Goal: Information Seeking & Learning: Learn about a topic

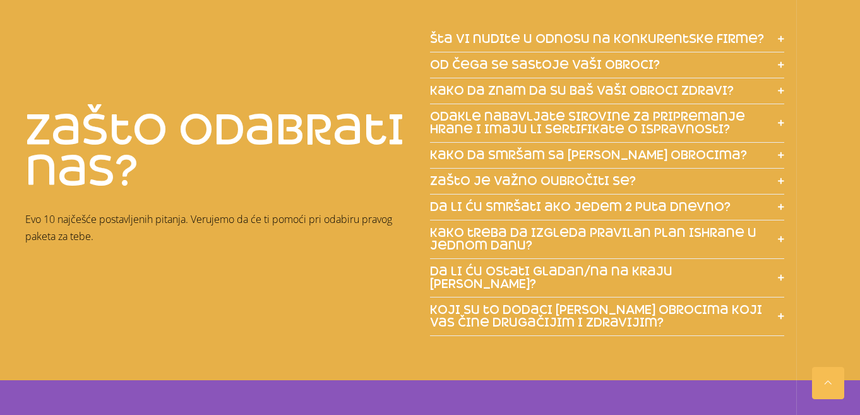
scroll to position [1515, 0]
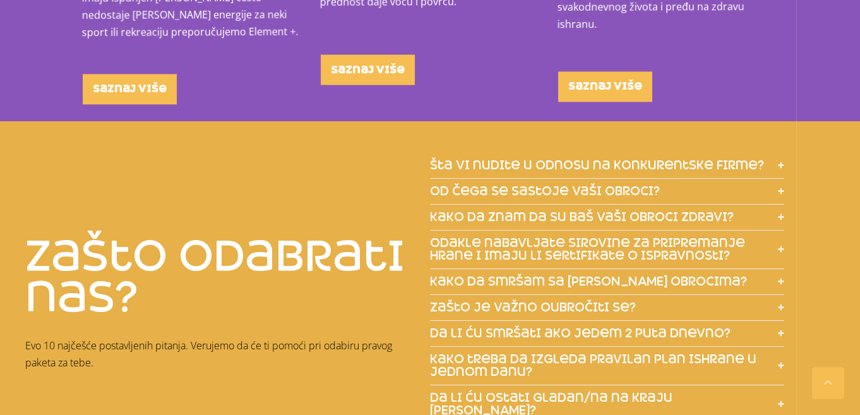
click at [781, 162] on icon at bounding box center [781, 165] width 6 height 7
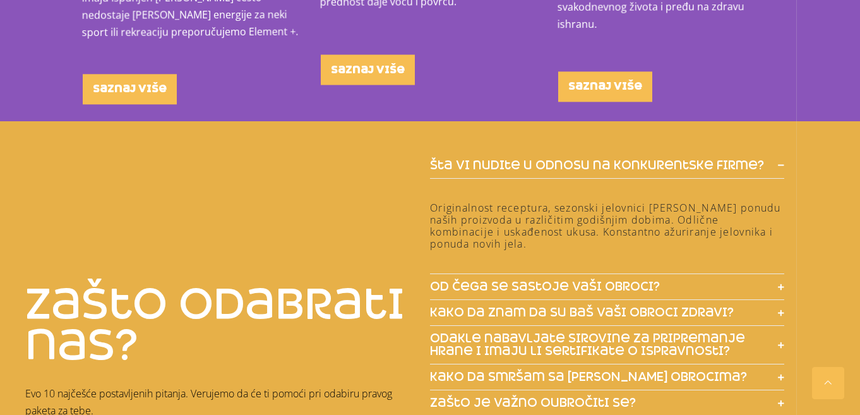
click at [781, 162] on icon at bounding box center [781, 165] width 6 height 7
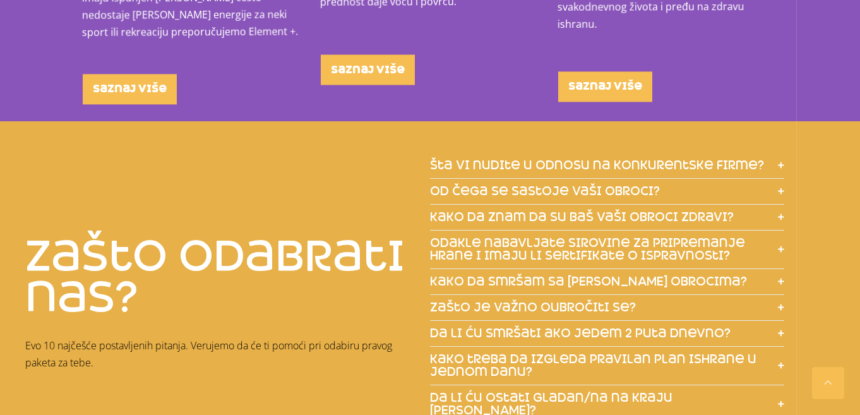
click at [783, 187] on icon at bounding box center [781, 190] width 6 height 7
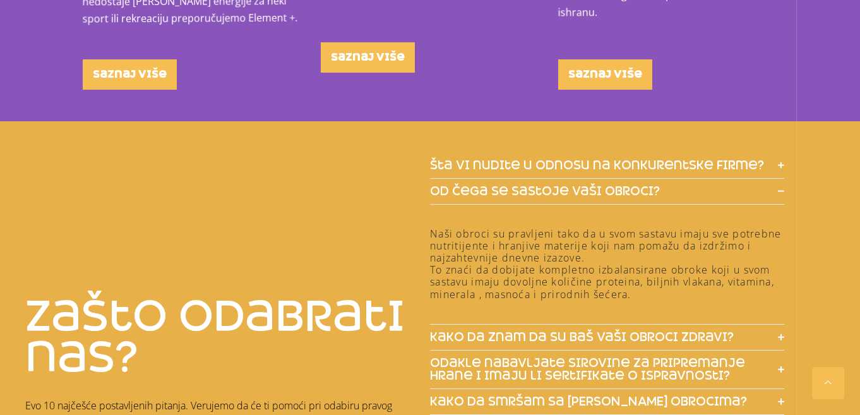
scroll to position [1641, 0]
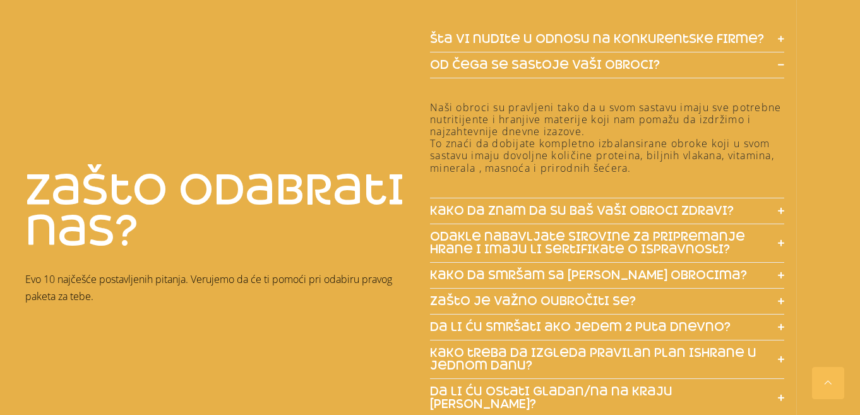
click at [764, 198] on h5 "kako da znam da su baš vaši obroci zdravi?" at bounding box center [607, 211] width 354 height 26
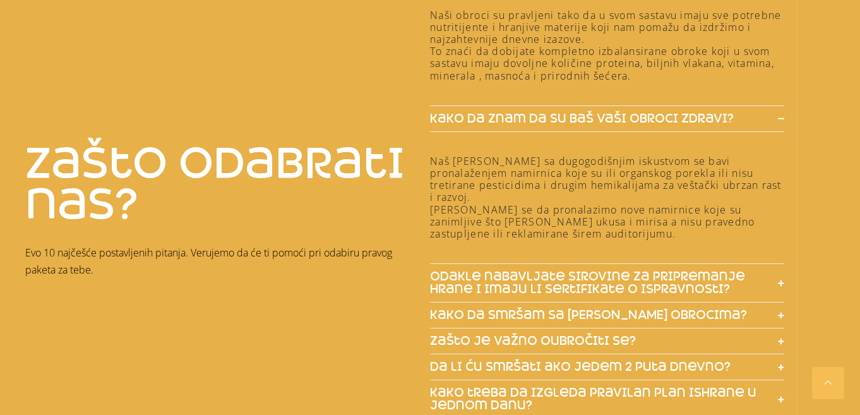
scroll to position [1768, 0]
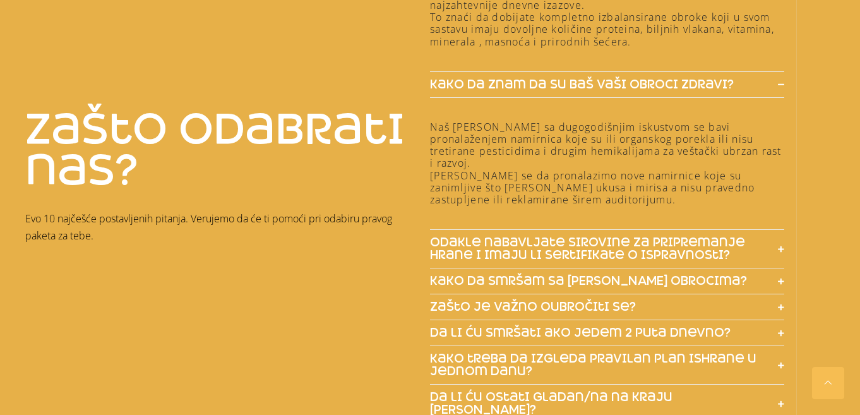
click at [770, 232] on h5 "odakle nabavljate sirovine za pripremanje hrane i imaju li sertifikate o isprav…" at bounding box center [607, 249] width 354 height 39
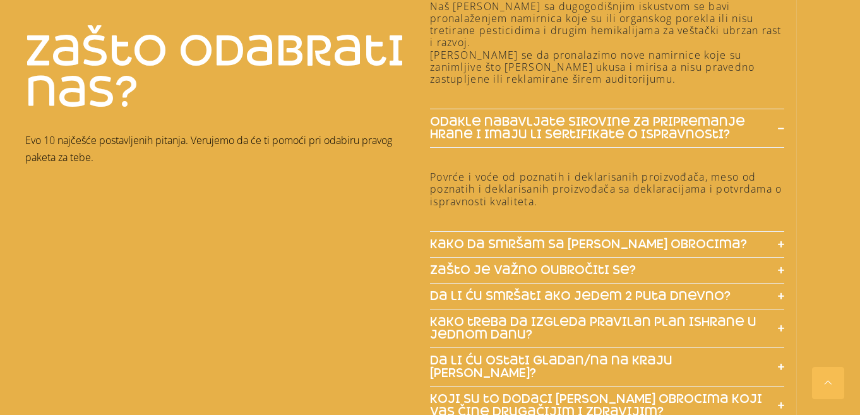
scroll to position [1894, 0]
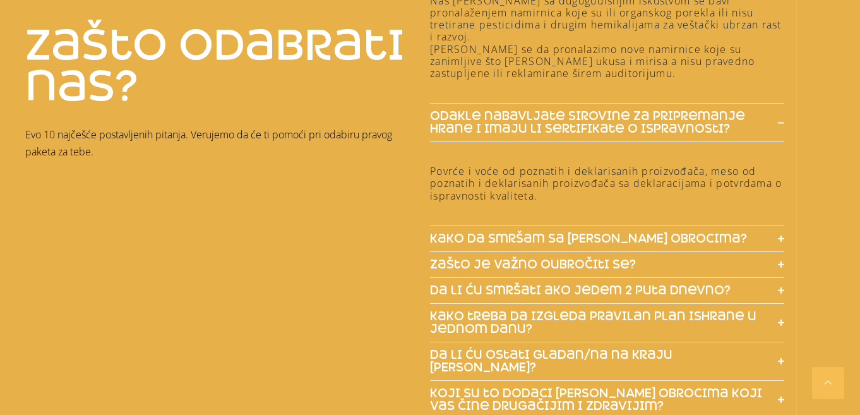
click at [782, 238] on icon at bounding box center [781, 238] width 6 height 1
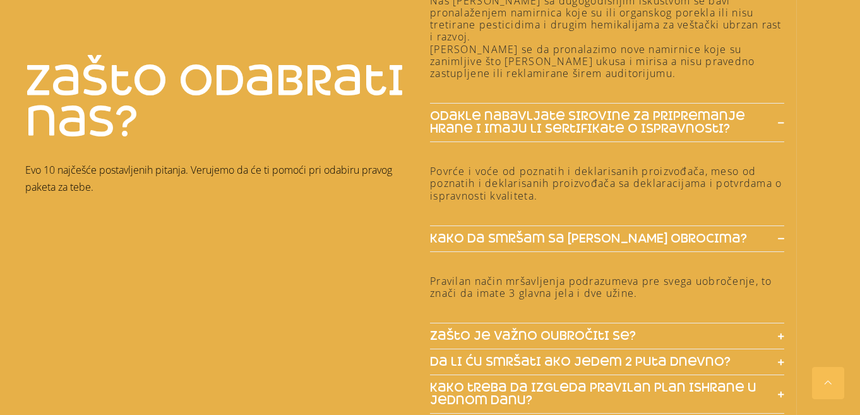
click at [775, 330] on span at bounding box center [777, 335] width 13 height 11
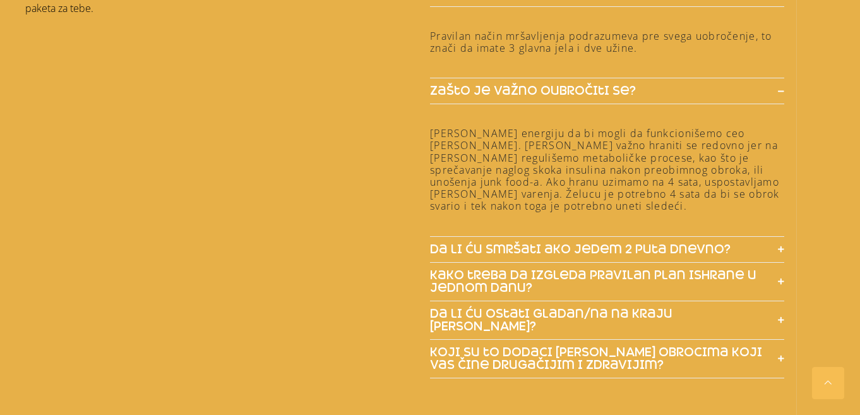
scroll to position [2146, 0]
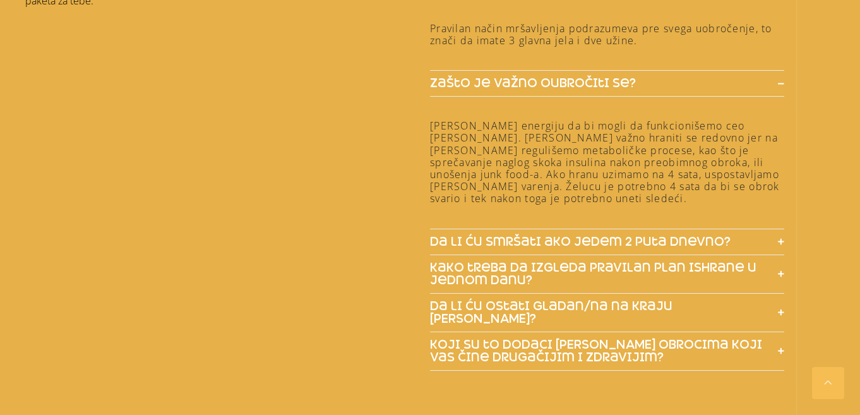
click at [771, 229] on h5 "da li ću smršati ako jedem 2 puta dnevno?" at bounding box center [607, 242] width 354 height 26
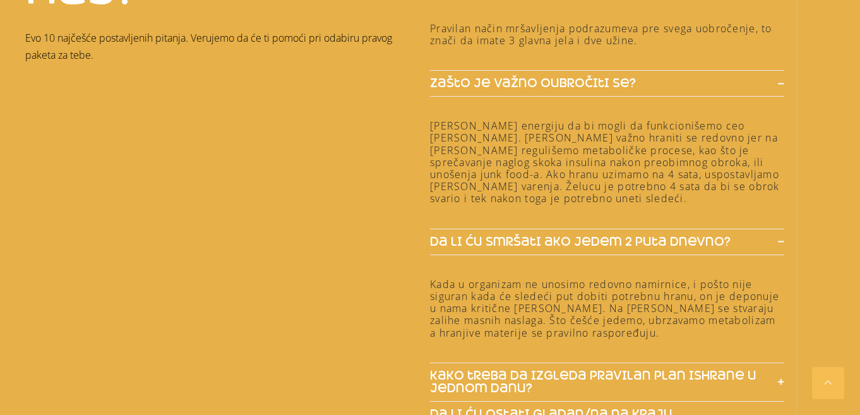
scroll to position [2273, 0]
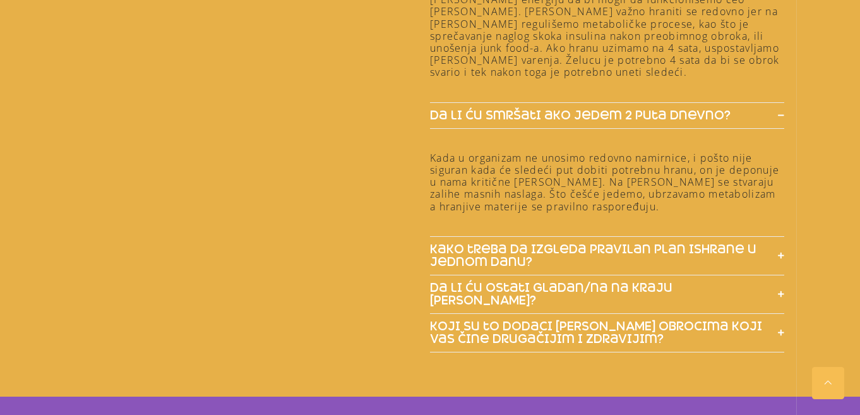
click at [649, 282] on span "da li ću ostati gladan/na na kraju [PERSON_NAME]?" at bounding box center [597, 294] width 335 height 25
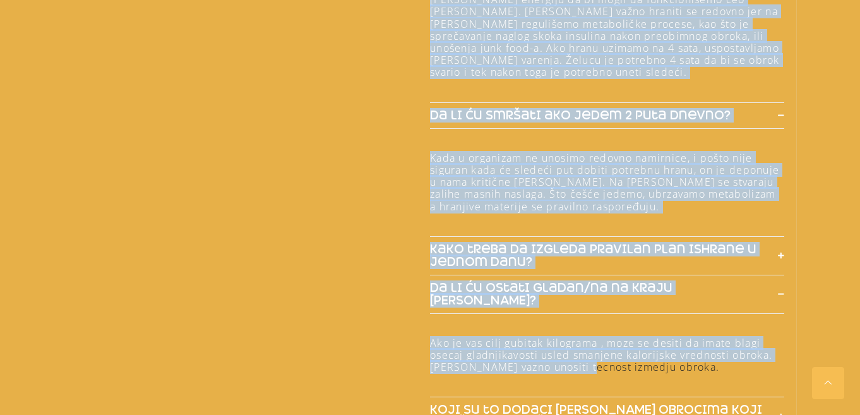
drag, startPoint x: 419, startPoint y: 321, endPoint x: 581, endPoint y: 330, distance: 162.5
copy div "Lor 31 ipsumdol sitametconse adipisc. Elitsedd ei te in utlabo etd magnaal enim…"
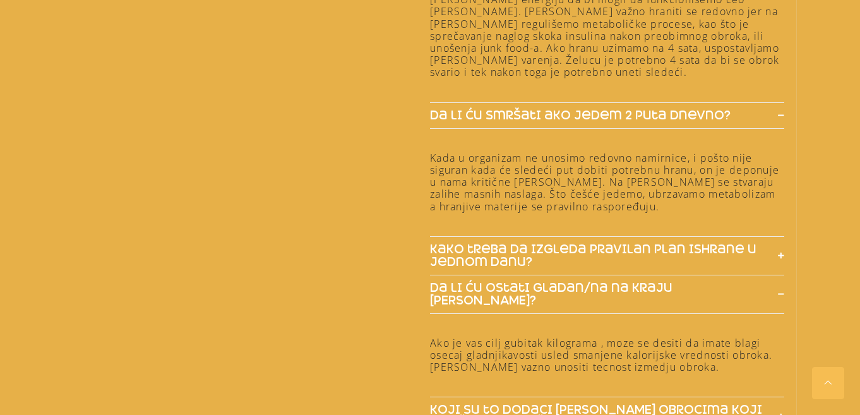
click at [619, 337] on div "Ako je vas cilj gubitak kilograma , moze se desiti da imate blagi osecaj gladnj…" at bounding box center [607, 355] width 354 height 68
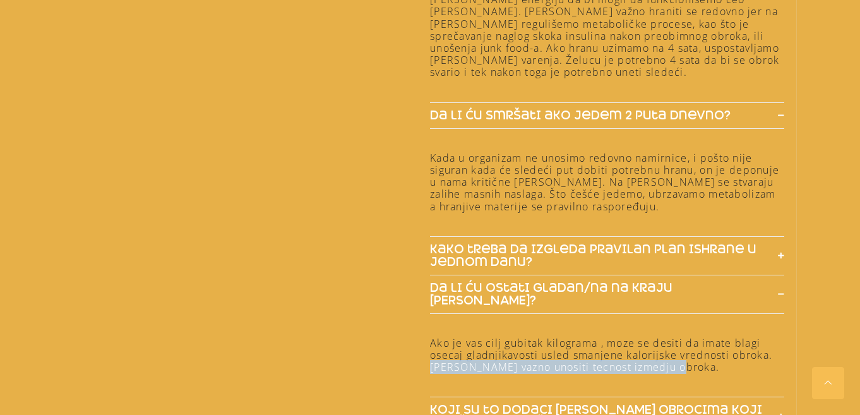
drag, startPoint x: 698, startPoint y: 321, endPoint x: 432, endPoint y: 328, distance: 265.9
click at [432, 337] on h6 "Ako je vas cilj gubitak kilograma , moze se desiti da imate blagi osecaj gladnj…" at bounding box center [607, 355] width 354 height 37
copy h6 "[PERSON_NAME] vazno unositi tecnost izmedju obroka."
drag, startPoint x: 448, startPoint y: 326, endPoint x: 513, endPoint y: 326, distance: 65.7
click at [513, 337] on h6 "Ako je vas cilj gubitak kilograma , moze se desiti da imate blagi osecaj gladnj…" at bounding box center [607, 355] width 354 height 37
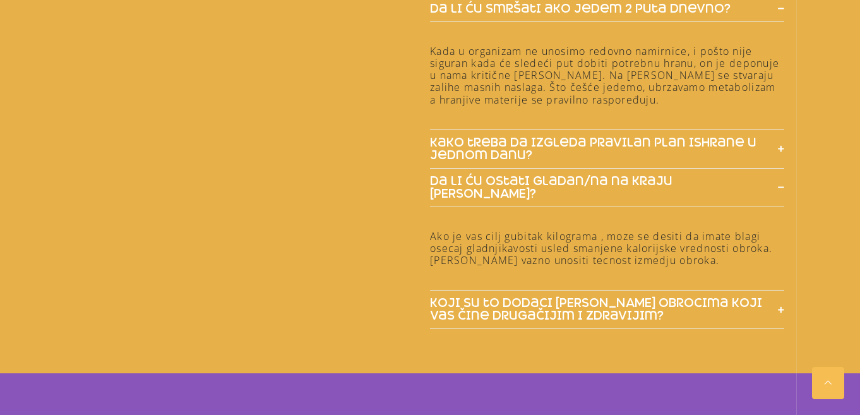
scroll to position [2399, 0]
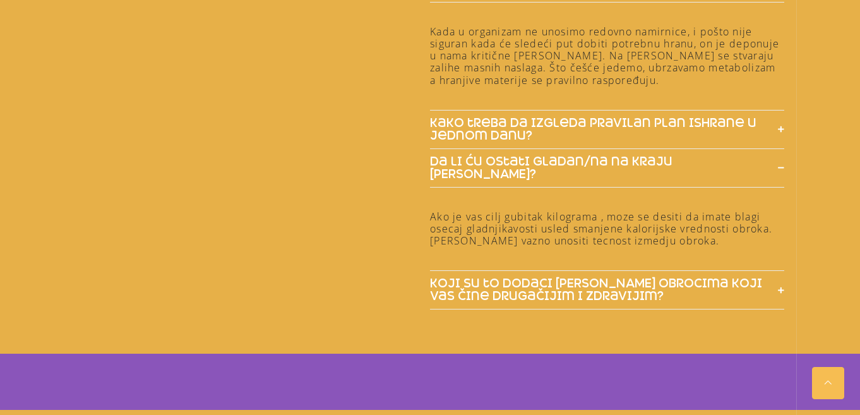
click at [783, 271] on h5 "koji su to dodaci [PERSON_NAME] obrocima koji vas čine drugačijim i zdravijim?" at bounding box center [607, 290] width 354 height 39
